Goal: Task Accomplishment & Management: Manage account settings

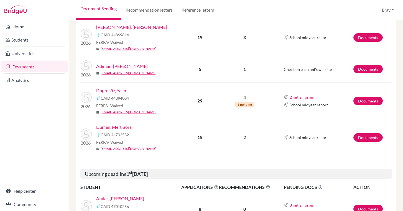
scroll to position [136, 0]
click at [120, 128] on link "Duman, Mert Bora" at bounding box center [113, 127] width 35 height 7
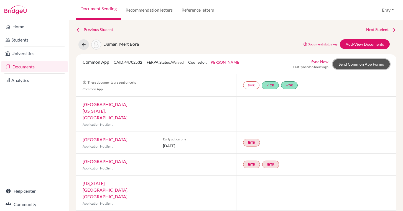
click at [387, 61] on link "Send Common App Forms" at bounding box center [361, 64] width 57 height 10
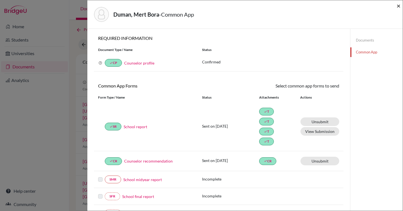
click at [399, 7] on span "×" at bounding box center [399, 6] width 4 height 8
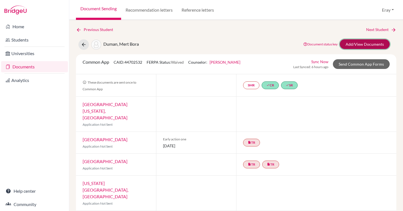
click at [351, 43] on link "Add/View Documents" at bounding box center [365, 44] width 50 height 10
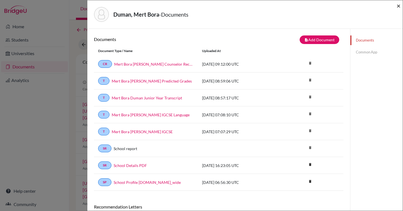
click at [400, 6] on span "×" at bounding box center [399, 6] width 4 height 8
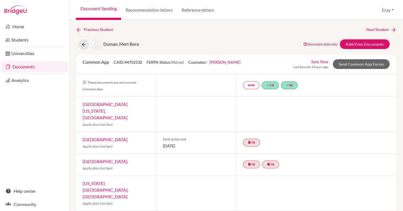
scroll to position [241, 0]
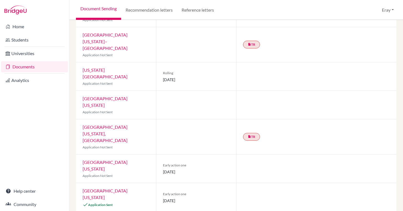
click at [128, 188] on link "University of Texas at Austin" at bounding box center [105, 194] width 45 height 12
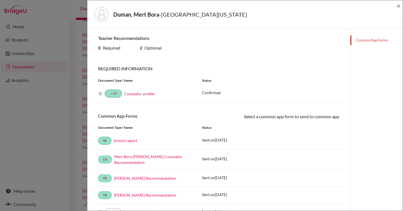
scroll to position [81, 0]
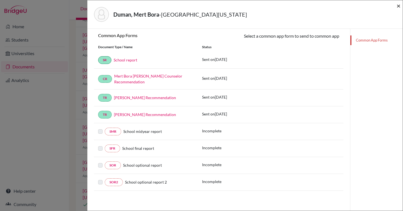
click at [400, 5] on span "×" at bounding box center [399, 6] width 4 height 8
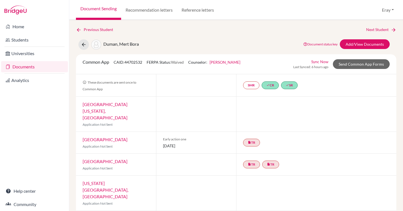
click at [40, 62] on link "Documents" at bounding box center [34, 66] width 67 height 11
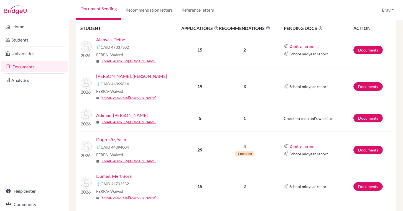
scroll to position [105, 0]
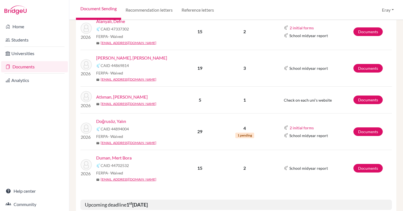
click at [23, 65] on link "Documents" at bounding box center [34, 66] width 67 height 11
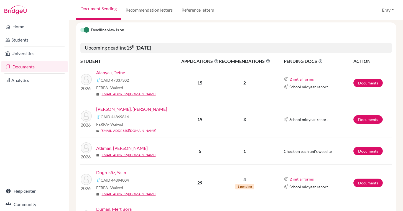
scroll to position [55, 0]
